Goal: Task Accomplishment & Management: Use online tool/utility

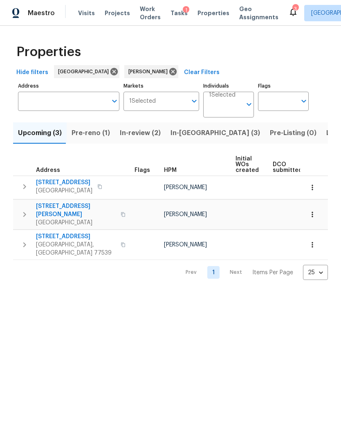
click at [88, 135] on span "Pre-reno (1)" at bounding box center [91, 132] width 38 height 11
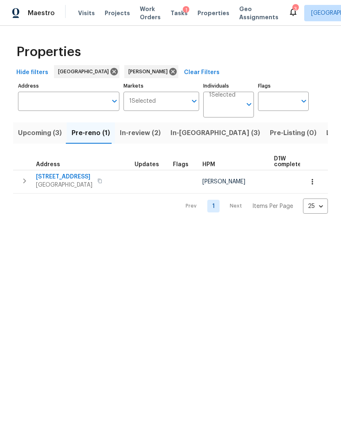
click at [51, 177] on span "[STREET_ADDRESS]" at bounding box center [64, 177] width 56 height 8
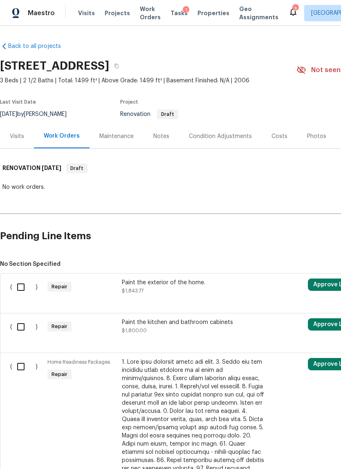
scroll to position [5, 4]
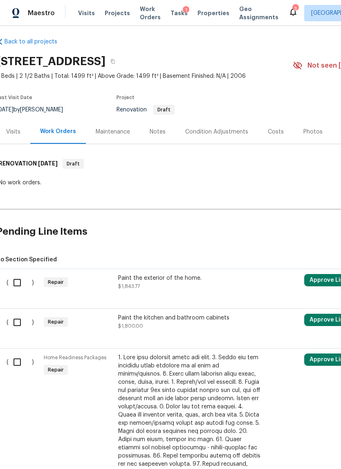
click at [13, 141] on div "Visits" at bounding box center [13, 131] width 34 height 24
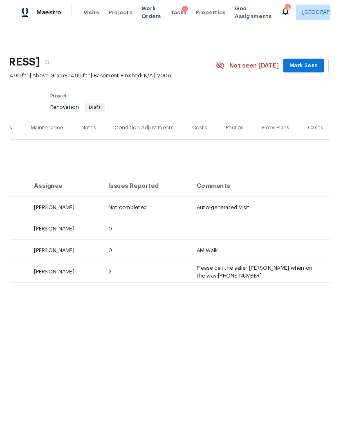
scroll to position [0, 111]
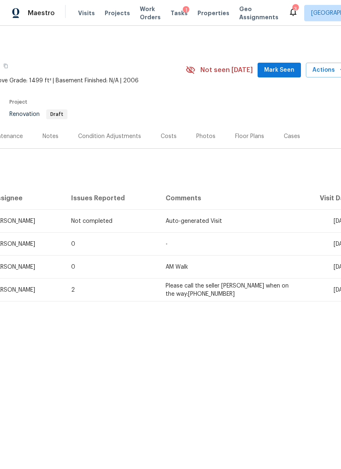
click at [327, 68] on span "Actions" at bounding box center [329, 70] width 32 height 10
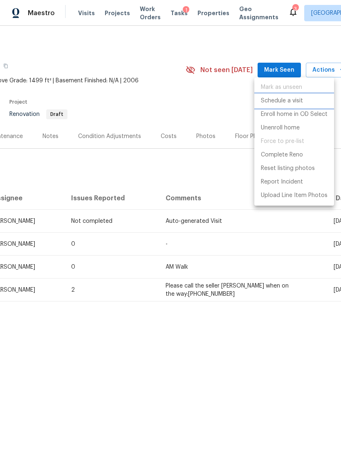
click at [295, 101] on p "Schedule a visit" at bounding box center [282, 101] width 42 height 9
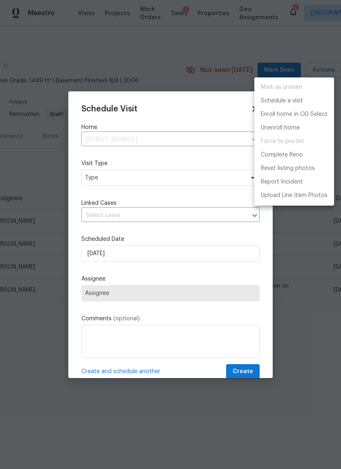
click at [181, 206] on div at bounding box center [170, 234] width 341 height 469
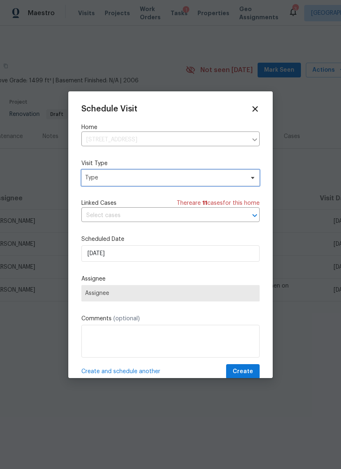
click at [207, 182] on span "Type" at bounding box center [164, 178] width 159 height 8
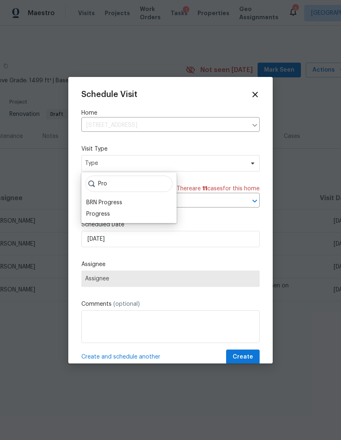
type input "Pro"
click at [94, 213] on div "Progress" at bounding box center [98, 214] width 24 height 8
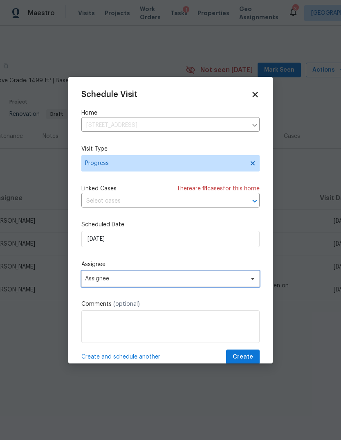
click at [101, 285] on span "Assignee" at bounding box center [170, 278] width 178 height 16
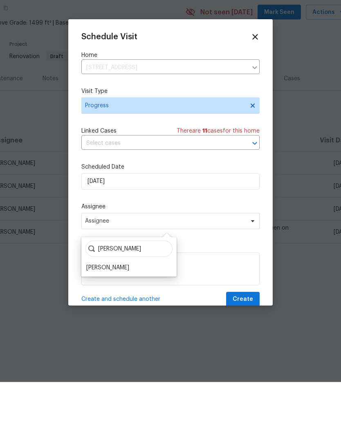
type input "Steve"
click at [104, 321] on div "[PERSON_NAME]" at bounding box center [107, 325] width 43 height 8
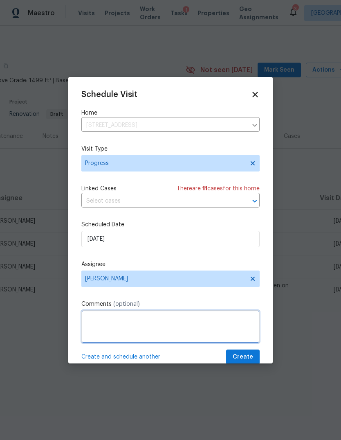
click at [253, 343] on textarea at bounding box center [170, 326] width 178 height 33
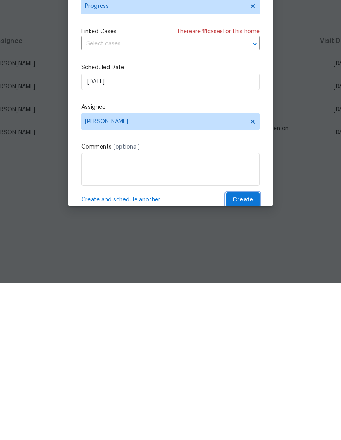
click at [250, 352] on span "Create" at bounding box center [243, 357] width 20 height 10
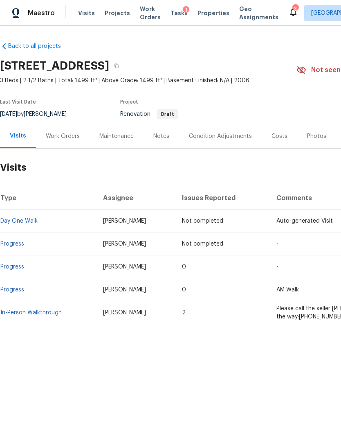
scroll to position [0, 0]
